Goal: Task Accomplishment & Management: Manage account settings

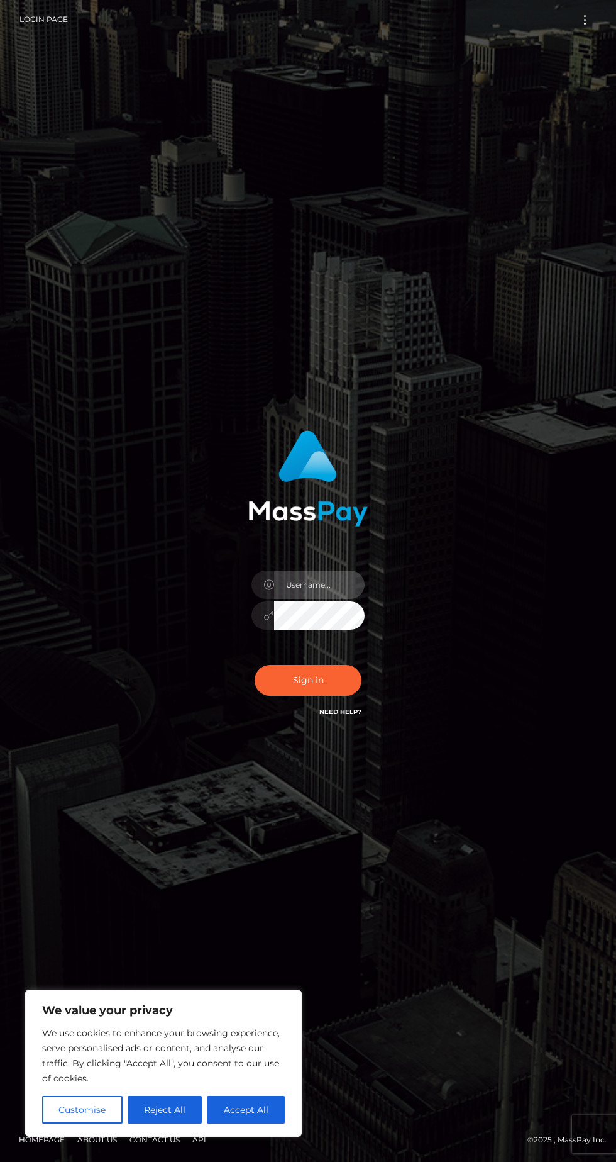
click at [335, 599] on input "text" at bounding box center [319, 585] width 91 height 28
type input "beehonneybee1@gmail.com"
click at [337, 696] on button "Sign in" at bounding box center [308, 680] width 107 height 31
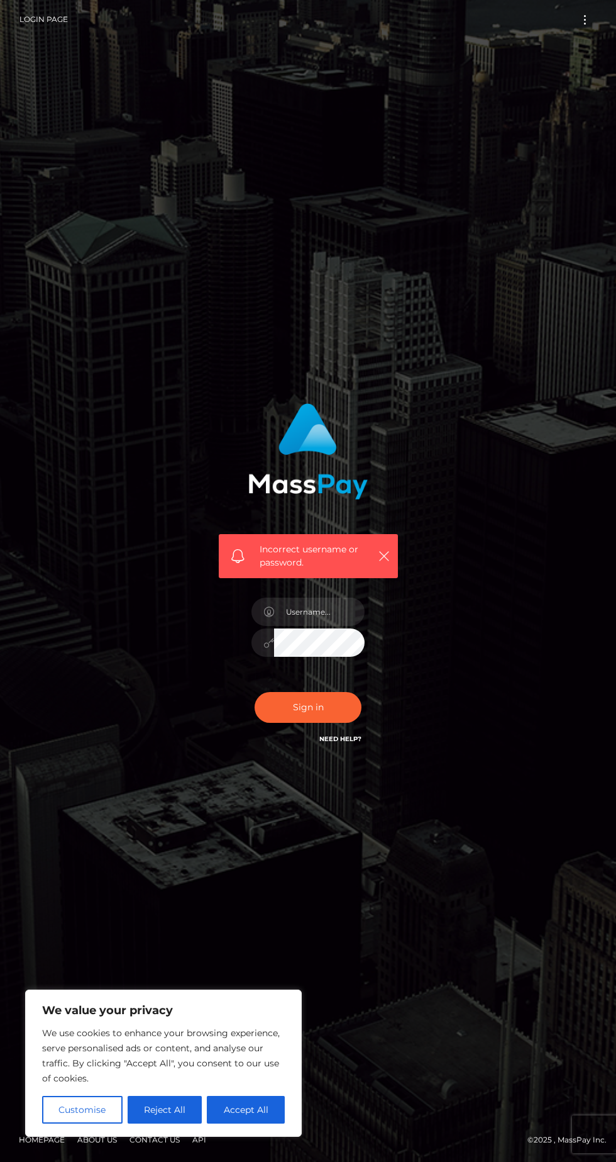
scroll to position [3, 0]
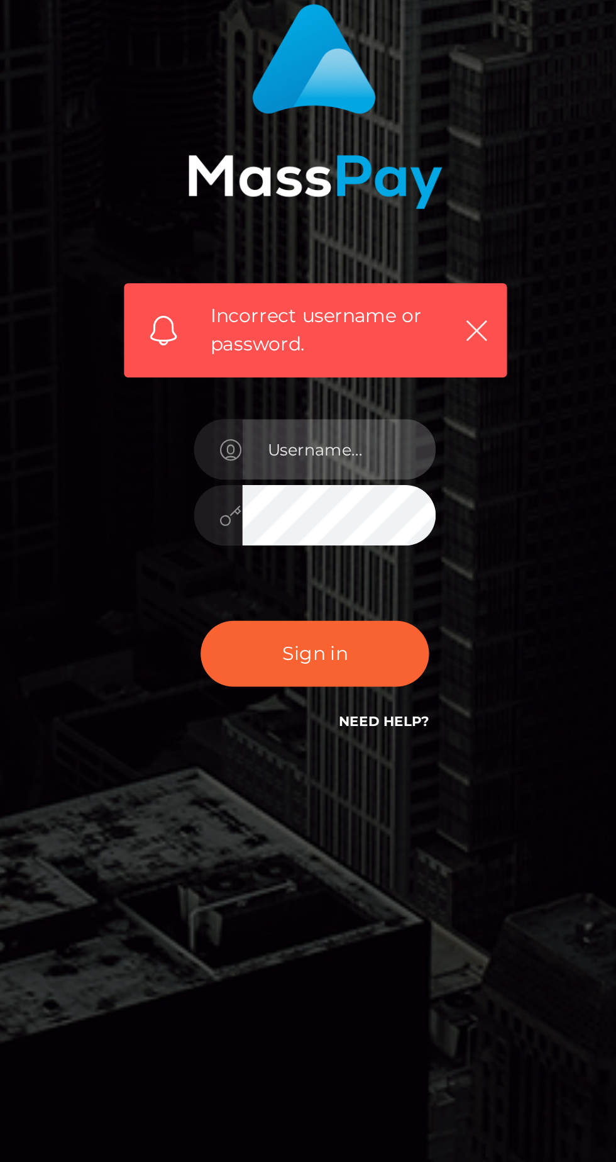
click at [294, 626] on input "text" at bounding box center [319, 612] width 91 height 28
click at [299, 626] on input "text" at bounding box center [319, 612] width 91 height 28
type input "Beeho"
type input "[EMAIL_ADDRESS][DOMAIN_NAME]"
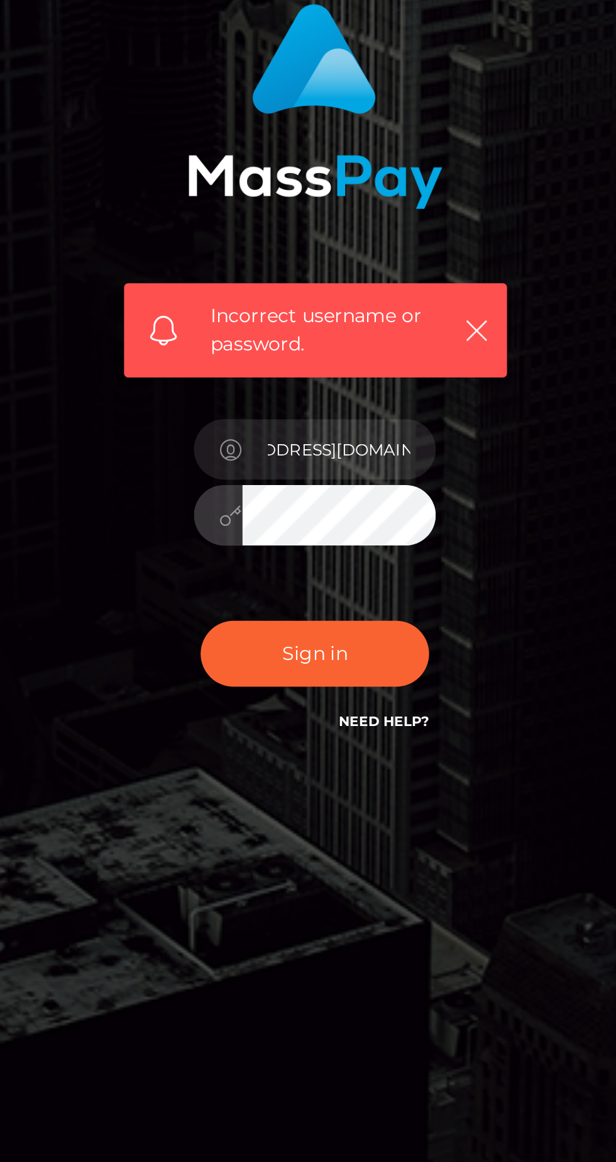
scroll to position [0, 0]
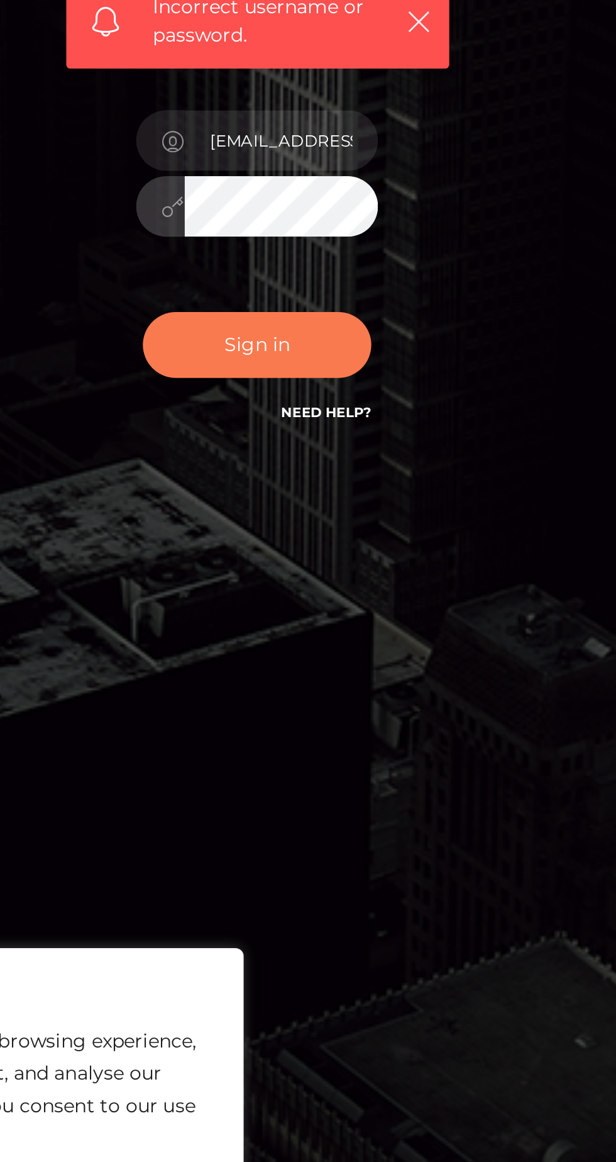
click at [290, 723] on button "Sign in" at bounding box center [308, 707] width 107 height 31
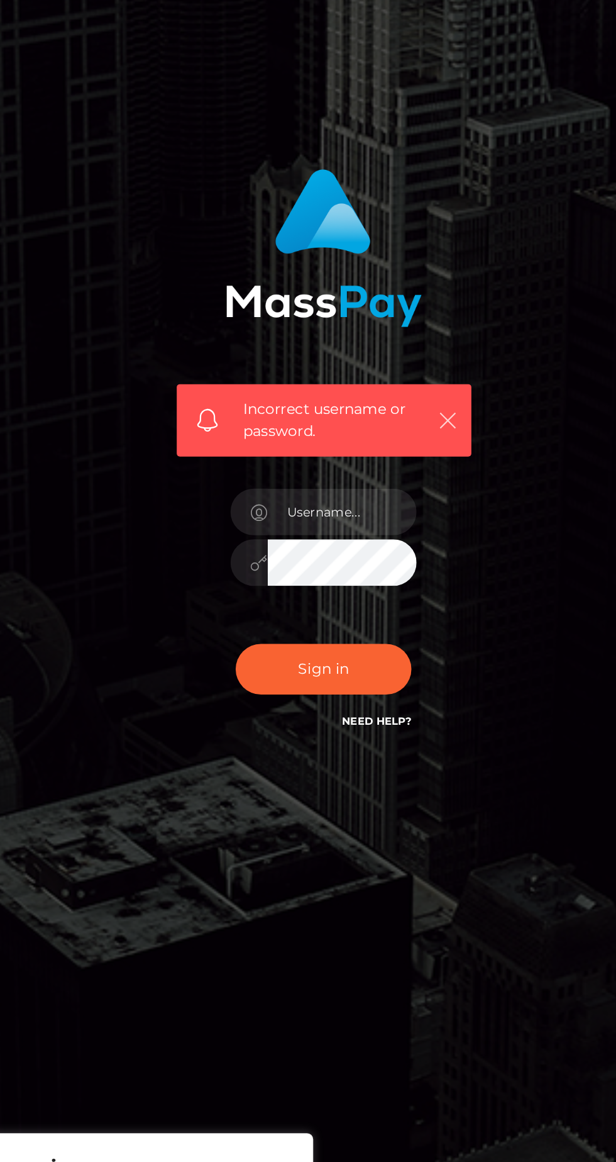
click at [386, 562] on icon "button" at bounding box center [384, 556] width 13 height 13
click at [382, 562] on icon "button" at bounding box center [384, 556] width 13 height 13
